Goal: Transaction & Acquisition: Purchase product/service

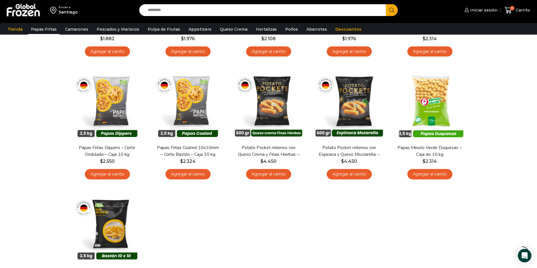
scroll to position [28, 0]
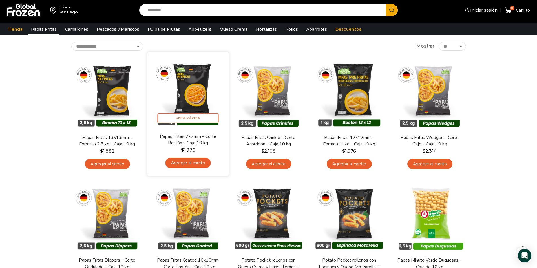
click at [204, 90] on img at bounding box center [188, 92] width 73 height 73
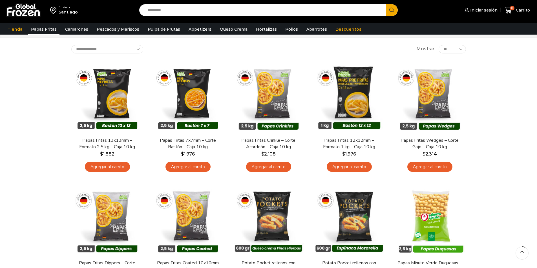
scroll to position [28, 0]
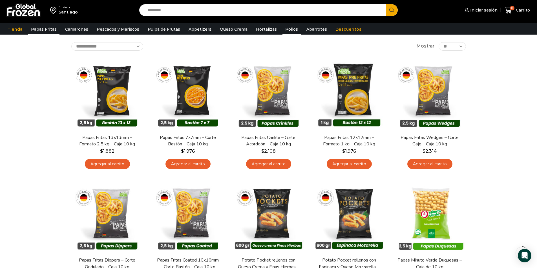
click at [288, 28] on link "Pollos" at bounding box center [291, 29] width 18 height 11
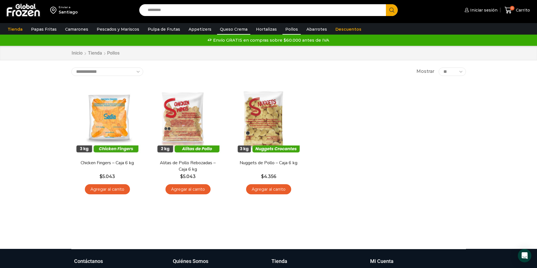
click at [217, 28] on link "Queso Crema" at bounding box center [233, 29] width 33 height 11
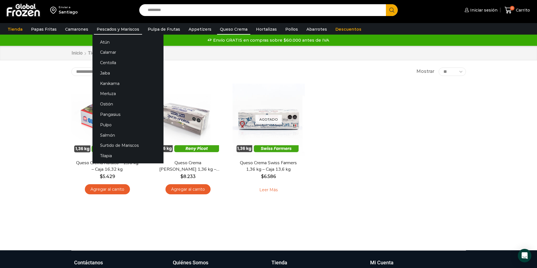
click at [108, 29] on link "Pescados y Mariscos" at bounding box center [118, 29] width 48 height 11
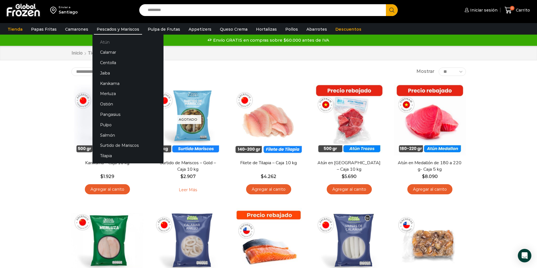
click at [103, 41] on link "Atún" at bounding box center [127, 42] width 71 height 10
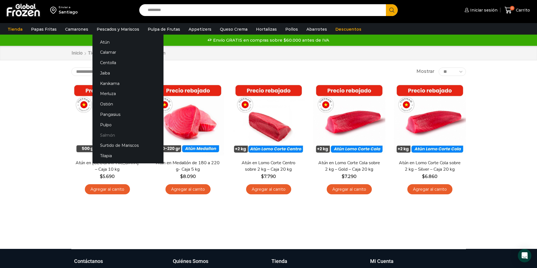
click at [106, 136] on link "Salmón" at bounding box center [127, 135] width 71 height 10
click at [105, 105] on link "Ostión" at bounding box center [127, 104] width 71 height 10
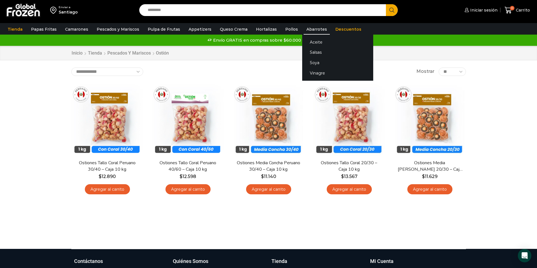
click at [307, 31] on link "Abarrotes" at bounding box center [316, 29] width 26 height 11
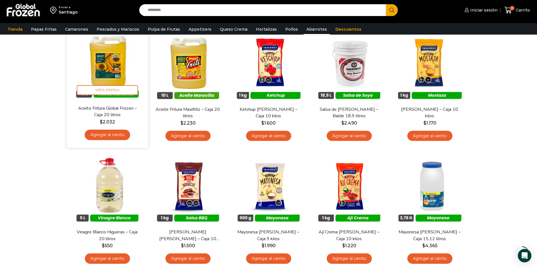
scroll to position [85, 0]
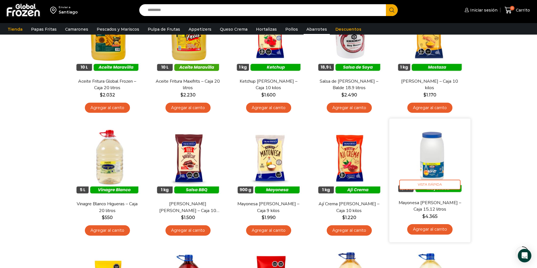
click at [430, 148] on img at bounding box center [429, 159] width 73 height 73
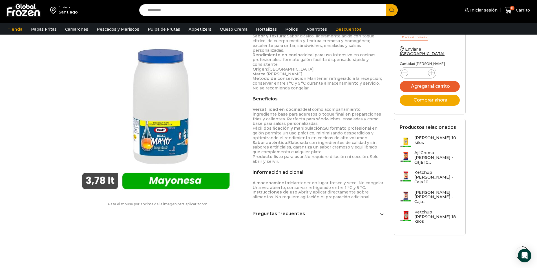
scroll to position [81, 0]
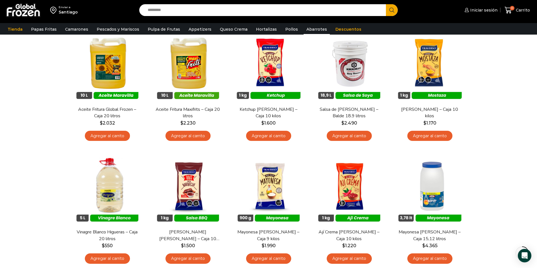
scroll to position [28, 0]
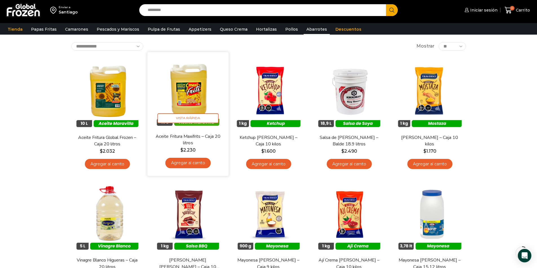
click at [175, 87] on img at bounding box center [188, 92] width 73 height 73
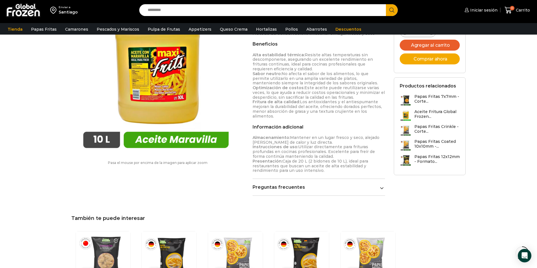
scroll to position [395, 0]
